Goal: Task Accomplishment & Management: Manage account settings

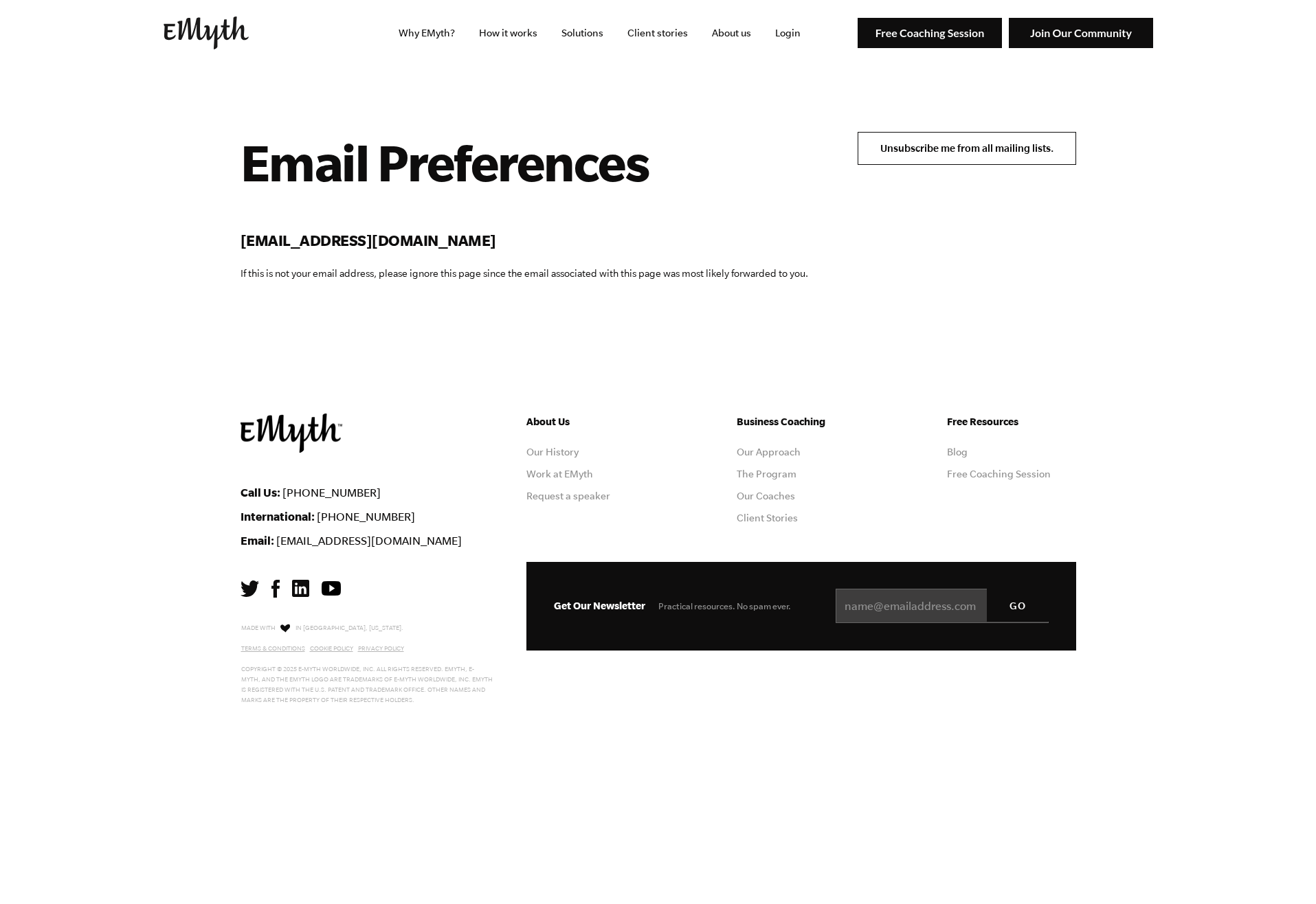
click at [922, 156] on input "Unsubscribe me from all mailing lists." at bounding box center [967, 148] width 219 height 33
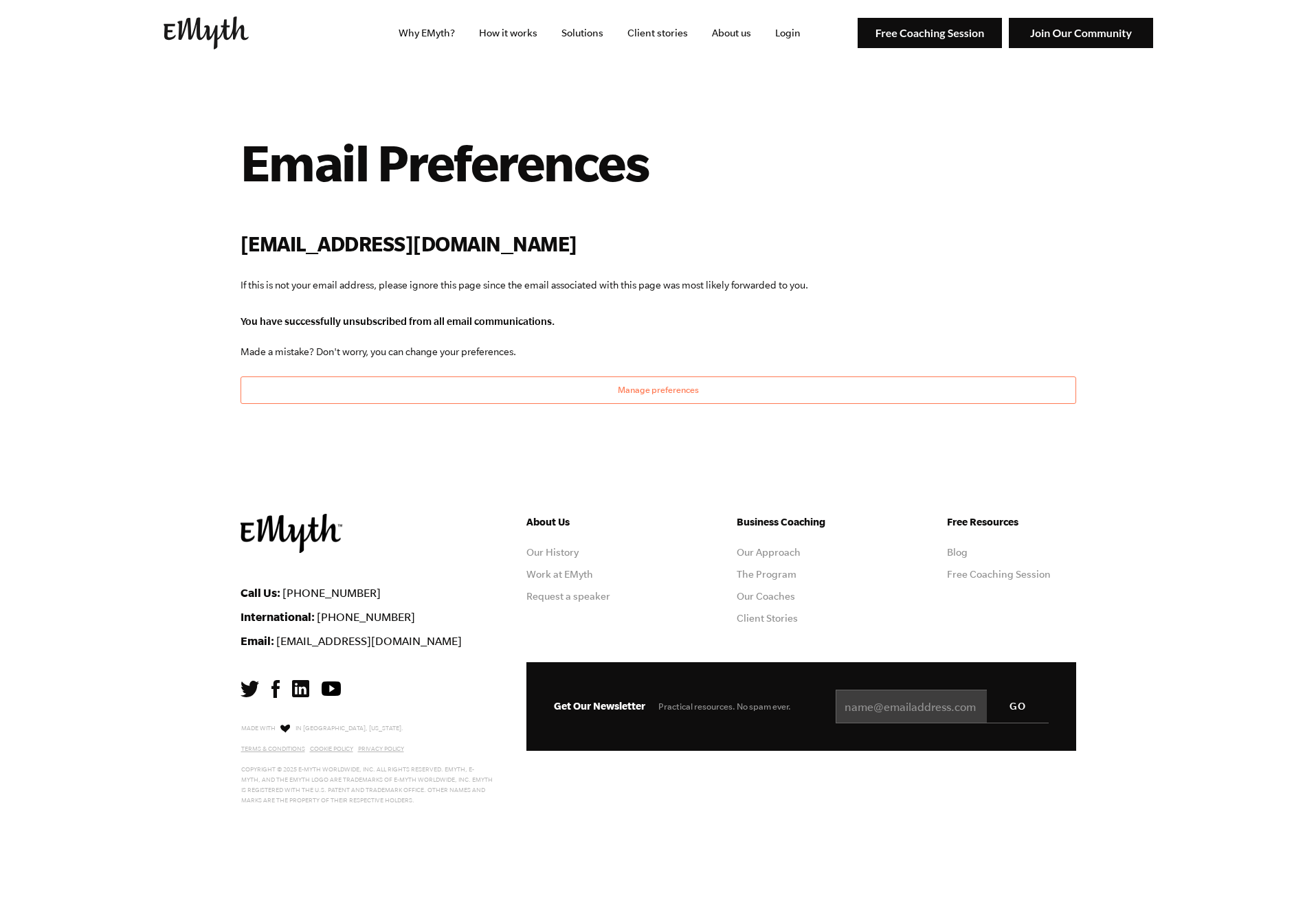
click at [219, 38] on img at bounding box center [206, 33] width 85 height 33
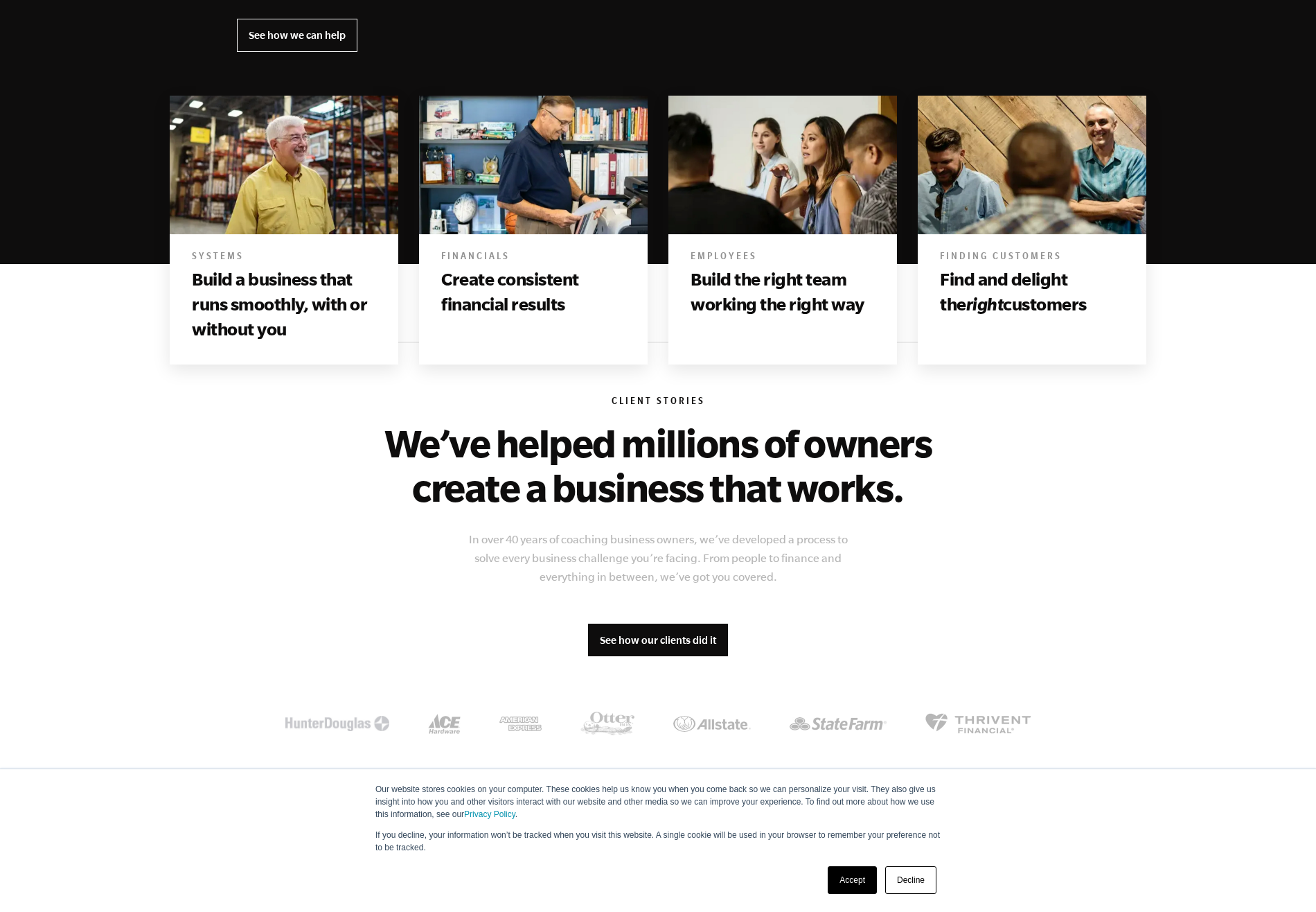
scroll to position [1039, 0]
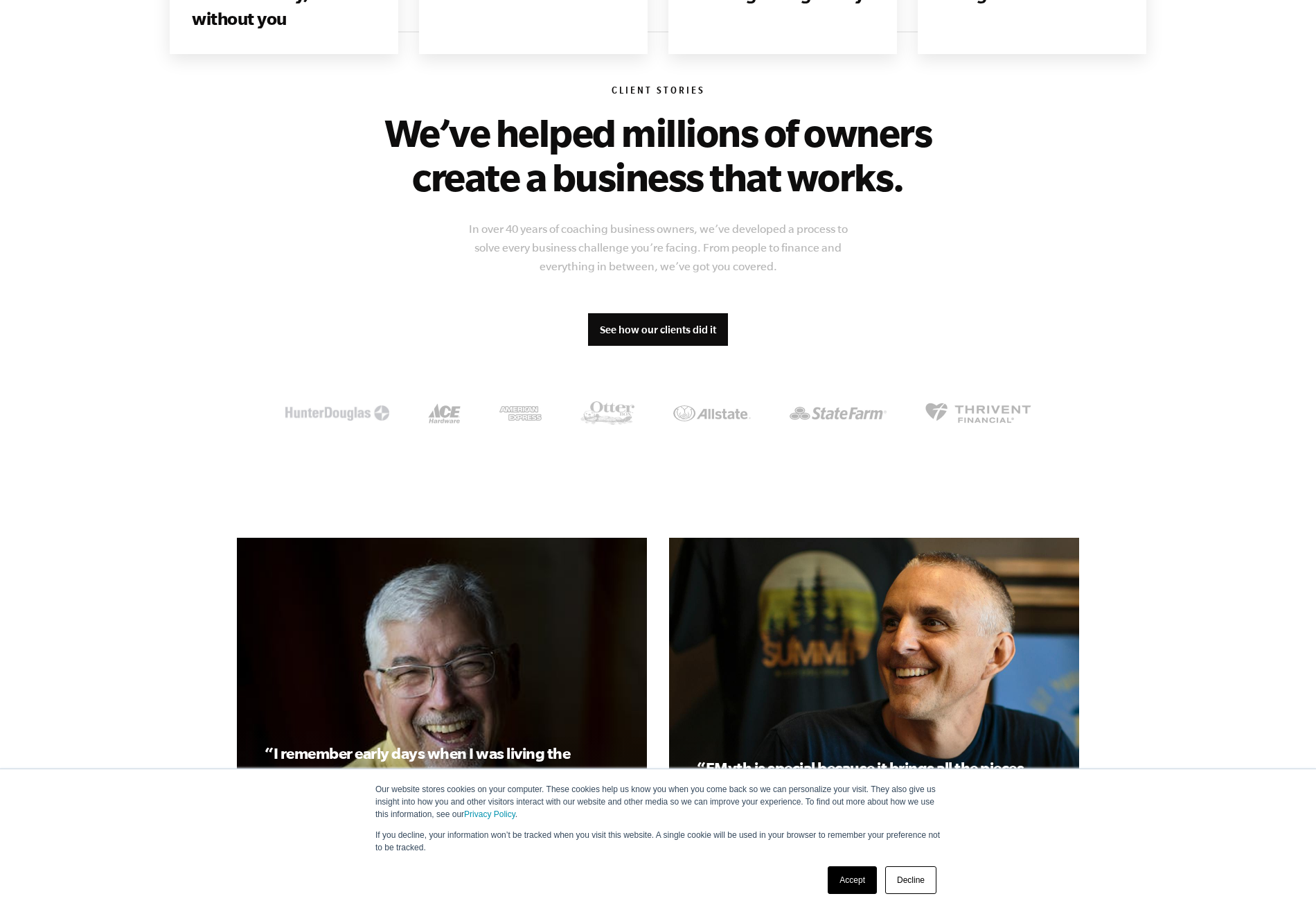
click at [1109, 383] on section "Client Stories We’ve helped millions of owners create a business that works. In…" at bounding box center [658, 257] width 1316 height 452
